Goal: Find specific page/section: Find specific page/section

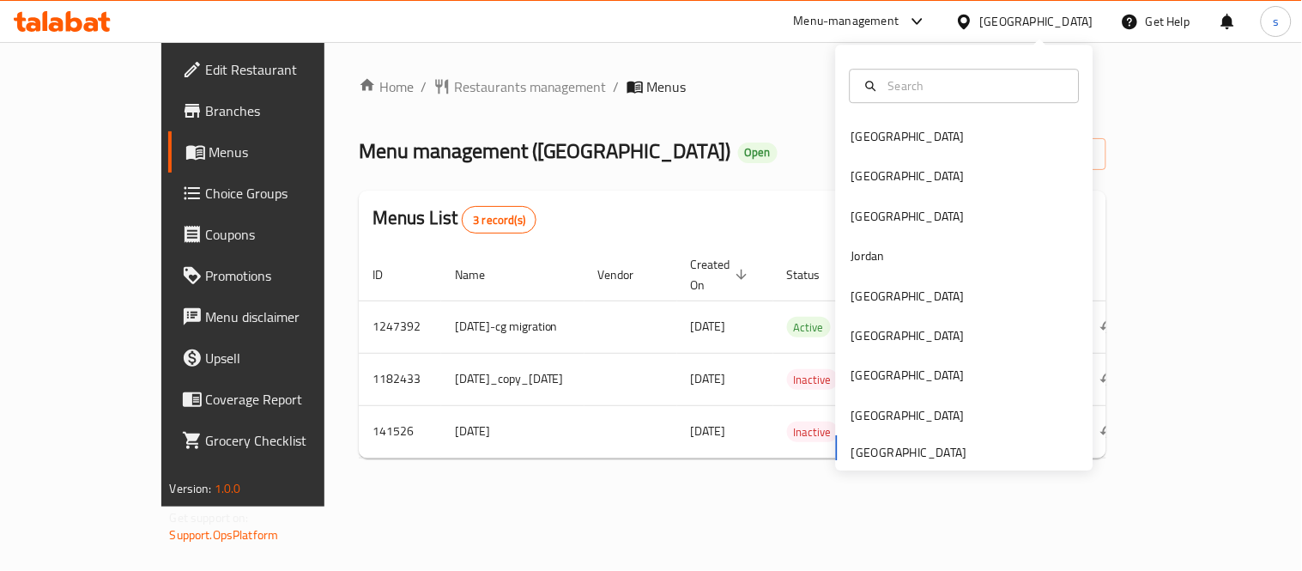
click at [908, 24] on div at bounding box center [917, 21] width 21 height 7
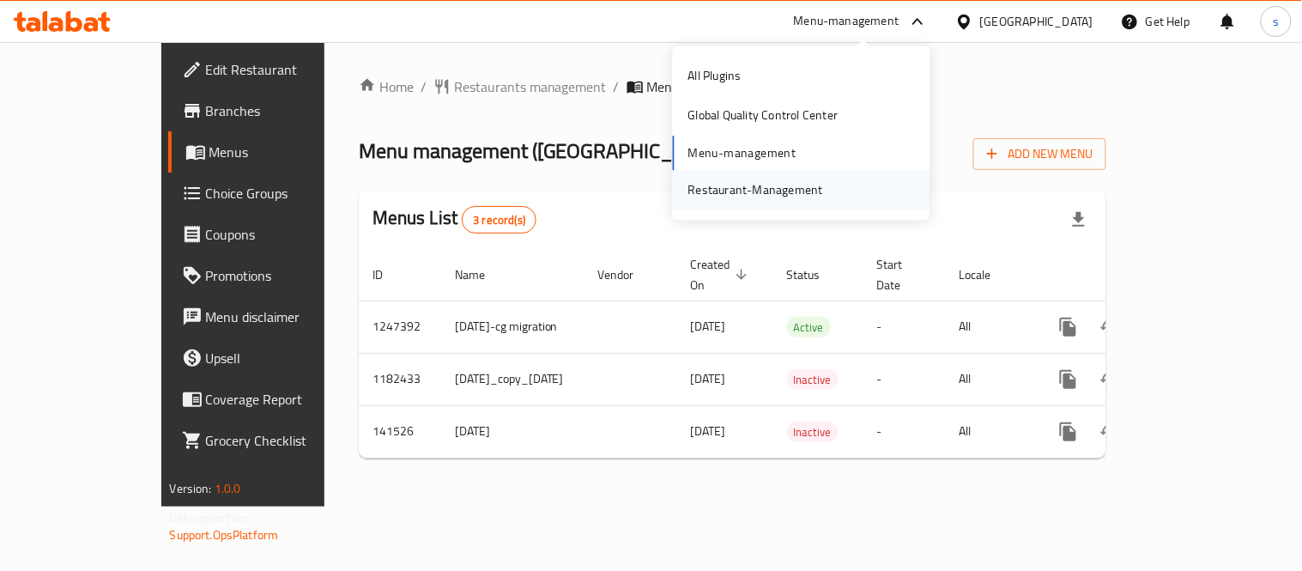
click at [803, 197] on div "Restaurant-Management" at bounding box center [756, 189] width 135 height 19
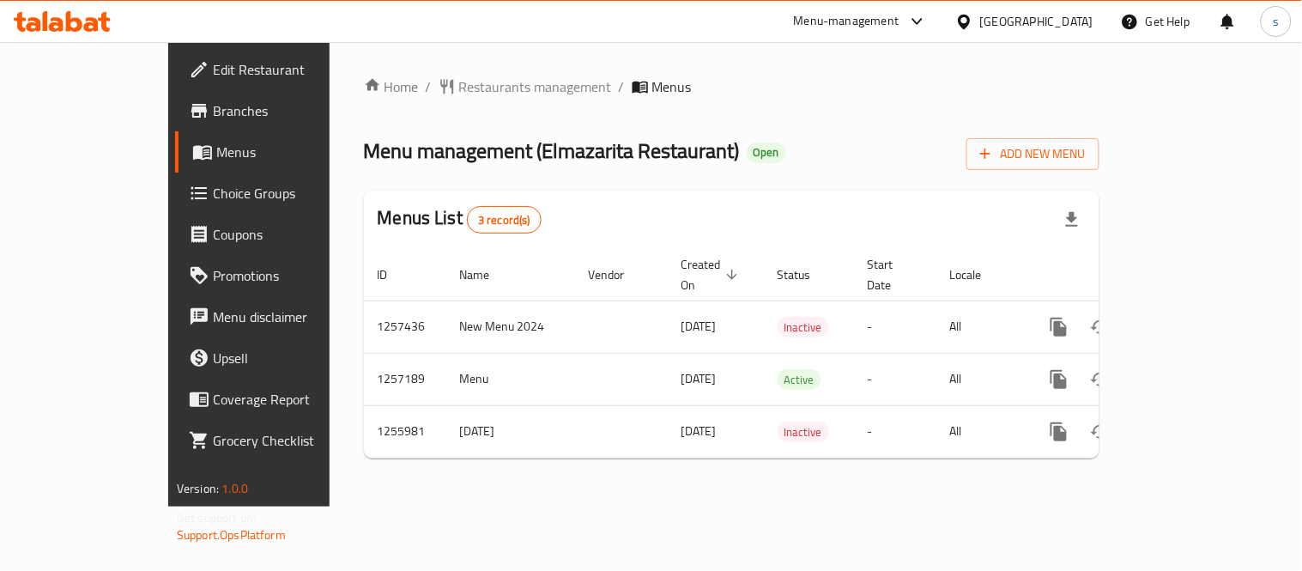
click at [989, 24] on div "[GEOGRAPHIC_DATA]" at bounding box center [1036, 21] width 113 height 19
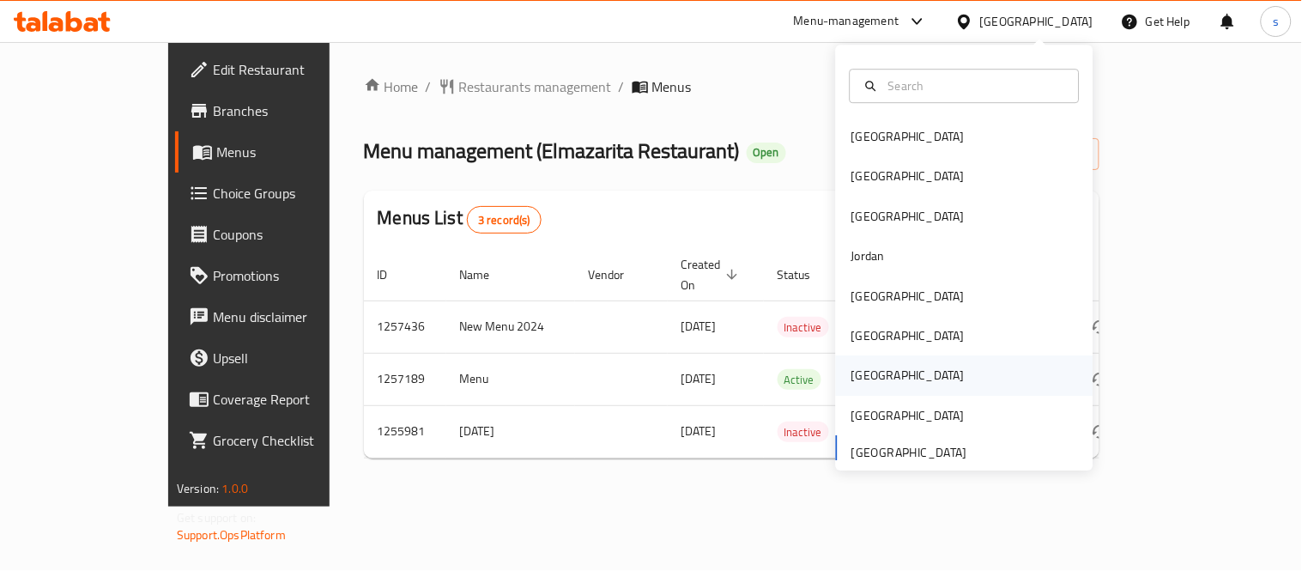
click at [852, 383] on div "[GEOGRAPHIC_DATA]" at bounding box center [908, 376] width 113 height 19
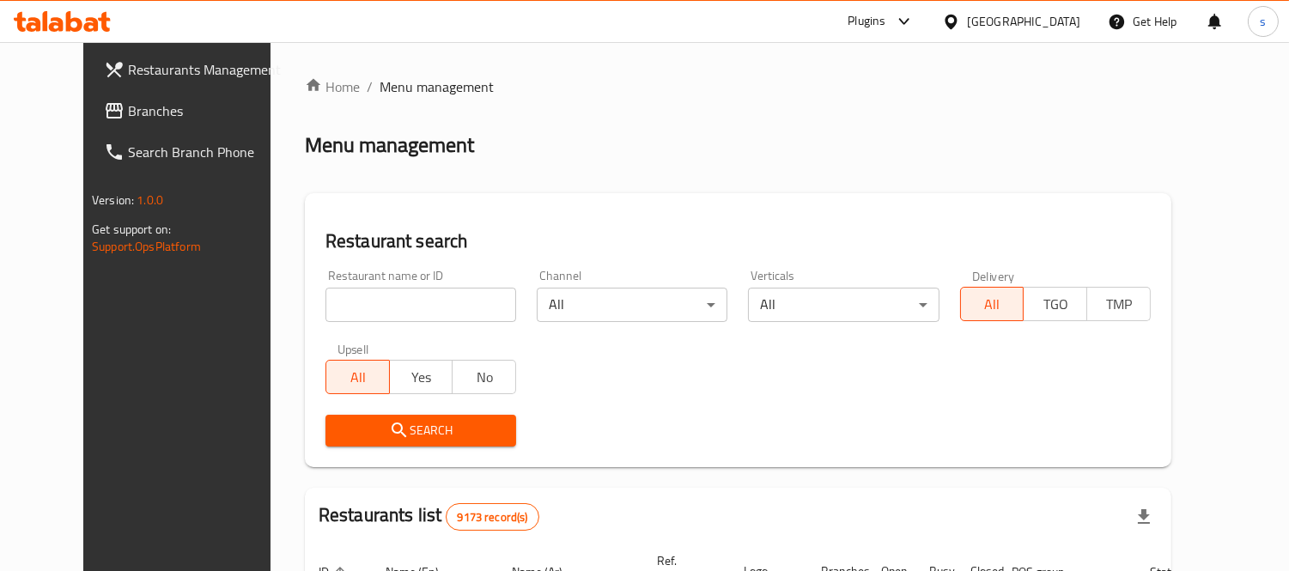
click at [128, 112] on span "Branches" at bounding box center [206, 110] width 157 height 21
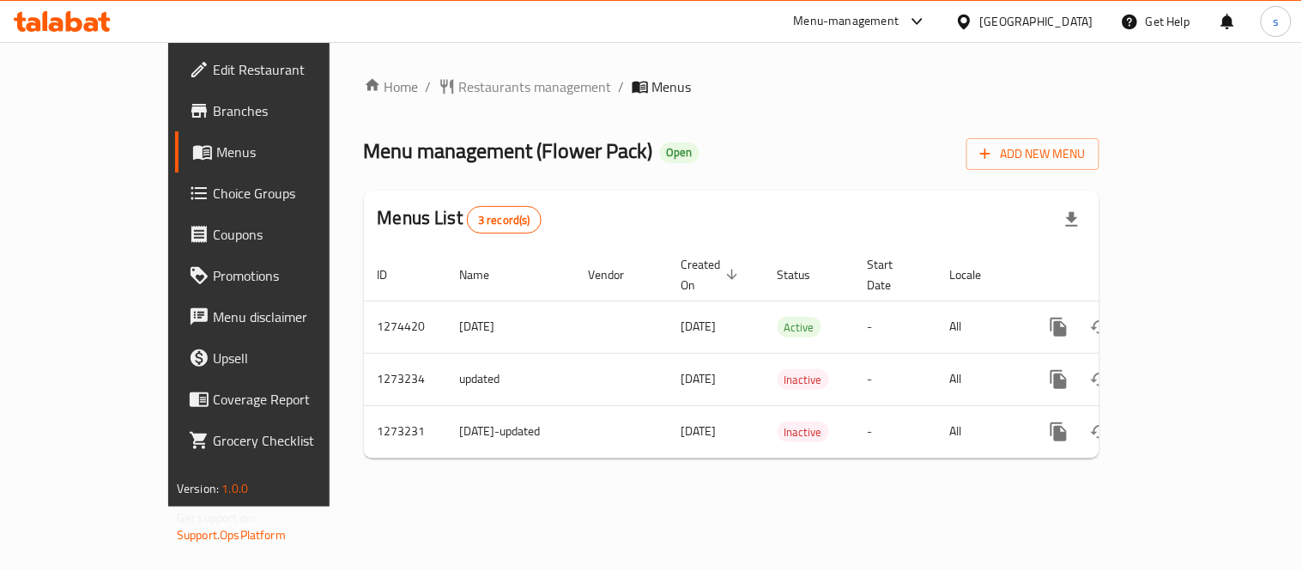
click at [980, 21] on div at bounding box center [968, 21] width 25 height 19
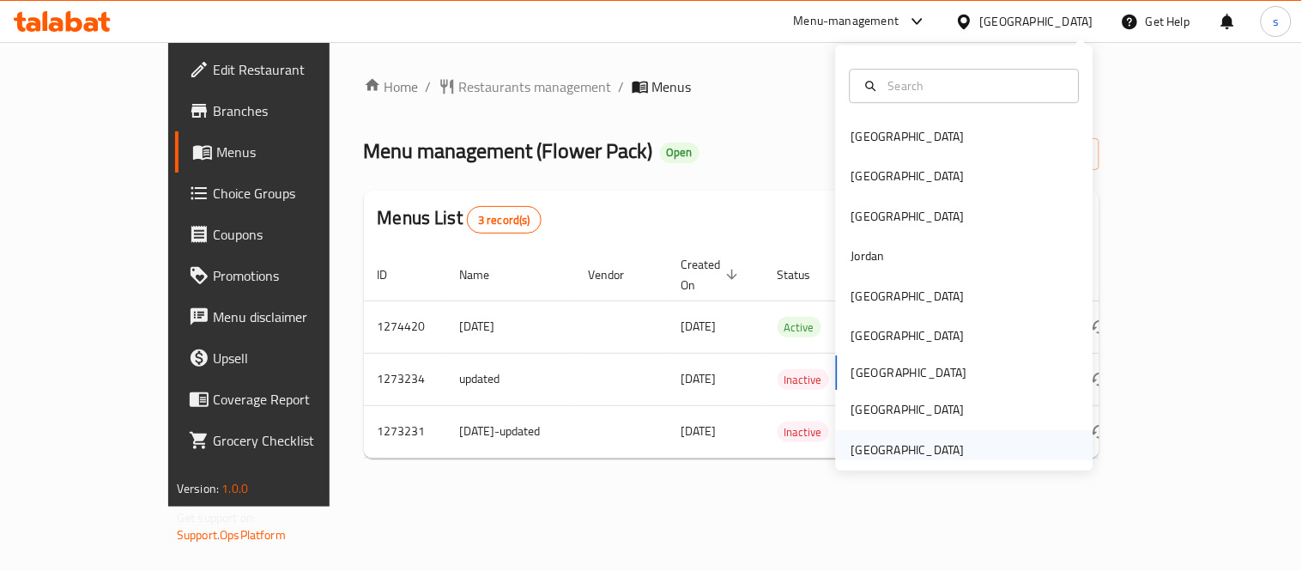
click at [895, 443] on div "[GEOGRAPHIC_DATA]" at bounding box center [908, 449] width 113 height 19
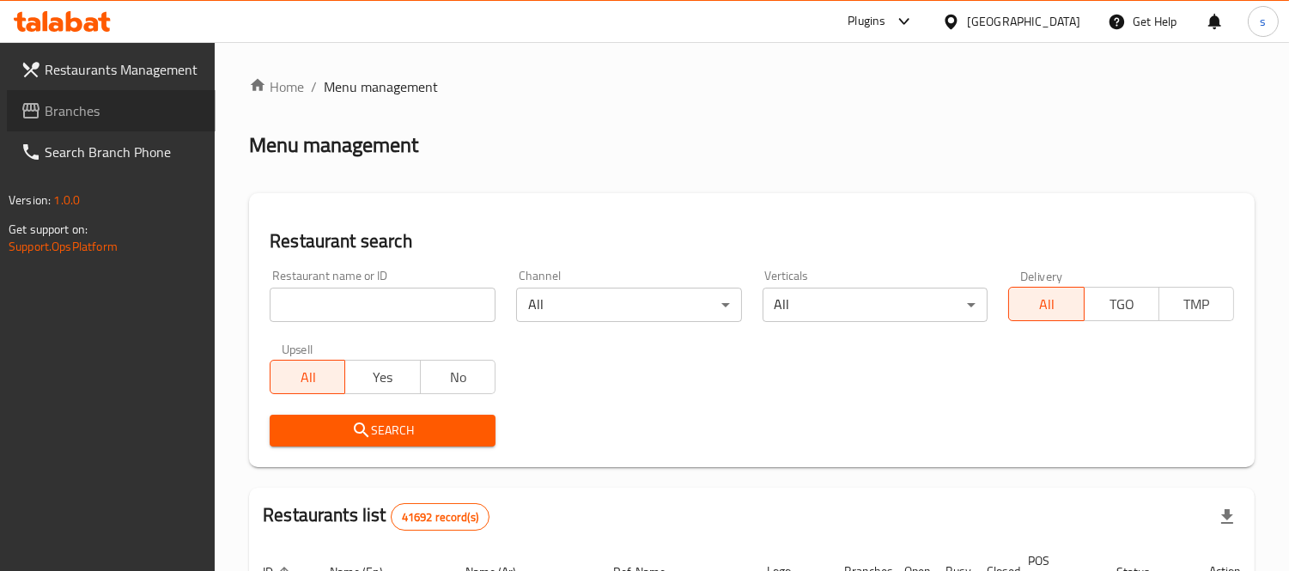
click at [127, 113] on span "Branches" at bounding box center [123, 110] width 157 height 21
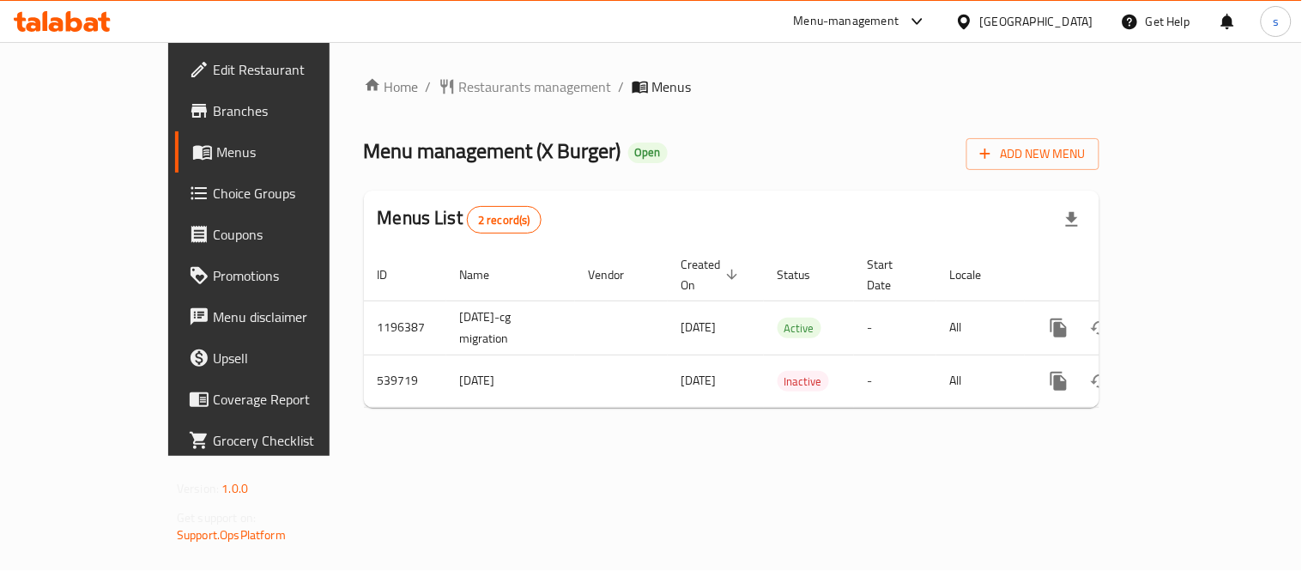
drag, startPoint x: 1000, startPoint y: 48, endPoint x: 1000, endPoint y: 30, distance: 18.0
click at [1000, 43] on div "​ Menu-management United Arab Emirates Get Help s Edit Restaurant Branches Menu…" at bounding box center [651, 306] width 1302 height 529
click at [1005, 27] on div "[GEOGRAPHIC_DATA]" at bounding box center [1036, 21] width 113 height 19
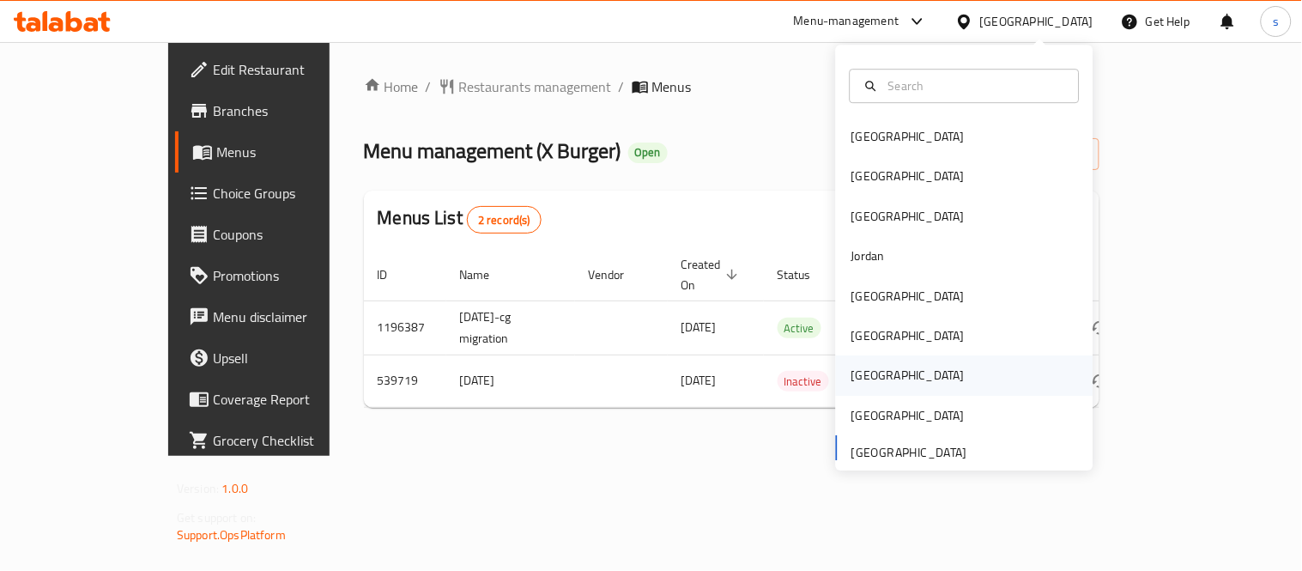
click at [860, 372] on div "[GEOGRAPHIC_DATA]" at bounding box center [908, 376] width 113 height 19
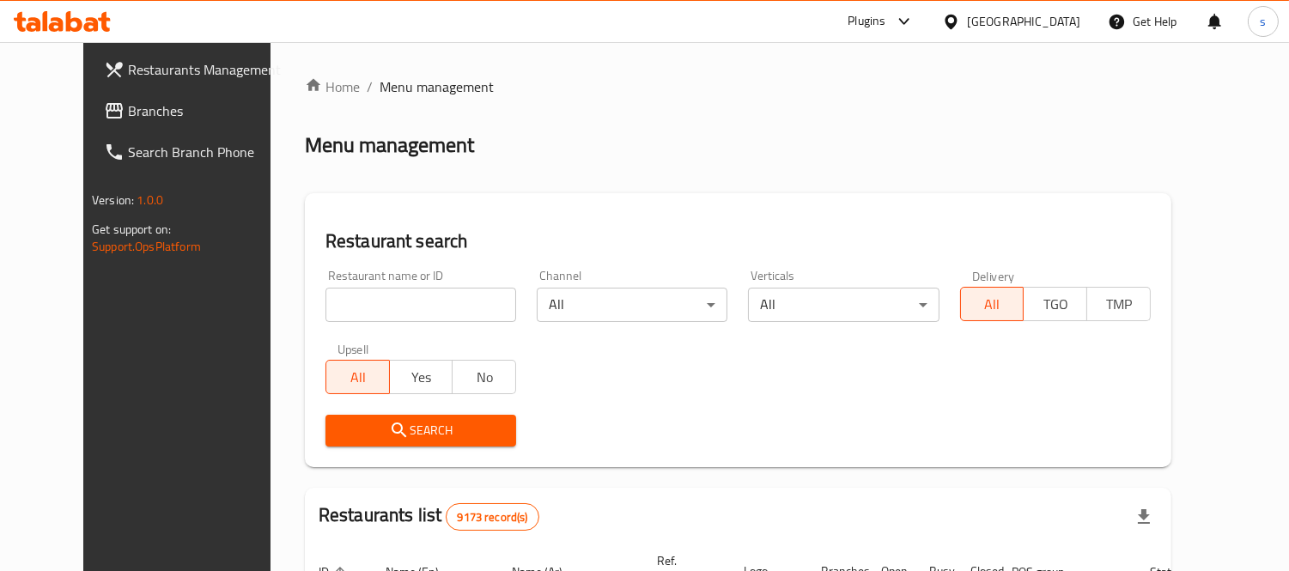
click at [128, 113] on span "Branches" at bounding box center [206, 110] width 157 height 21
